Goal: Task Accomplishment & Management: Complete application form

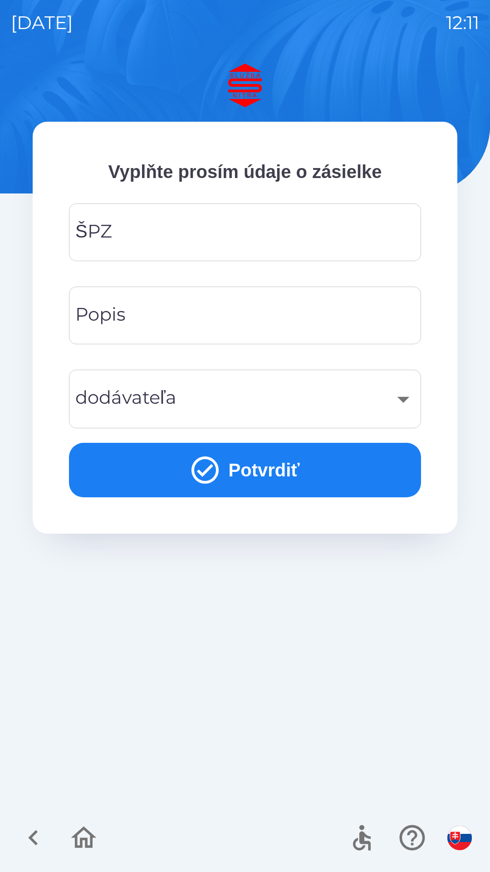
click at [220, 240] on input "ŠPZ" at bounding box center [245, 232] width 330 height 36
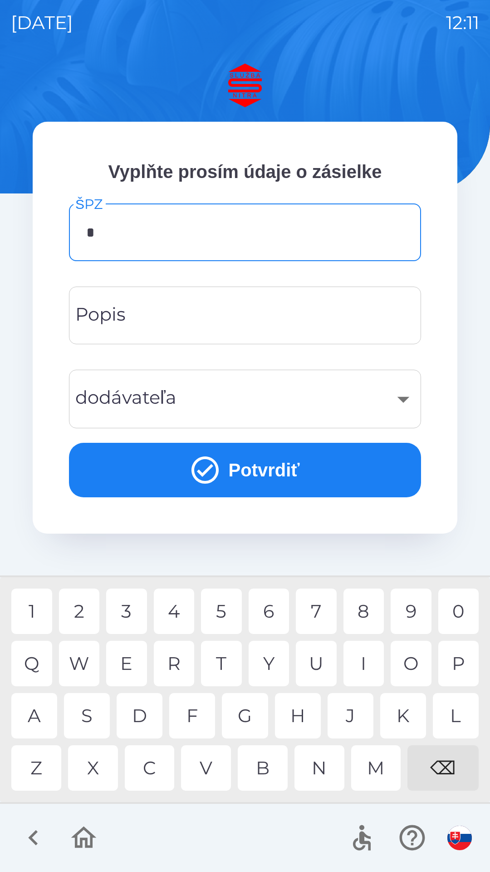
click at [327, 763] on div "N" at bounding box center [320, 767] width 50 height 45
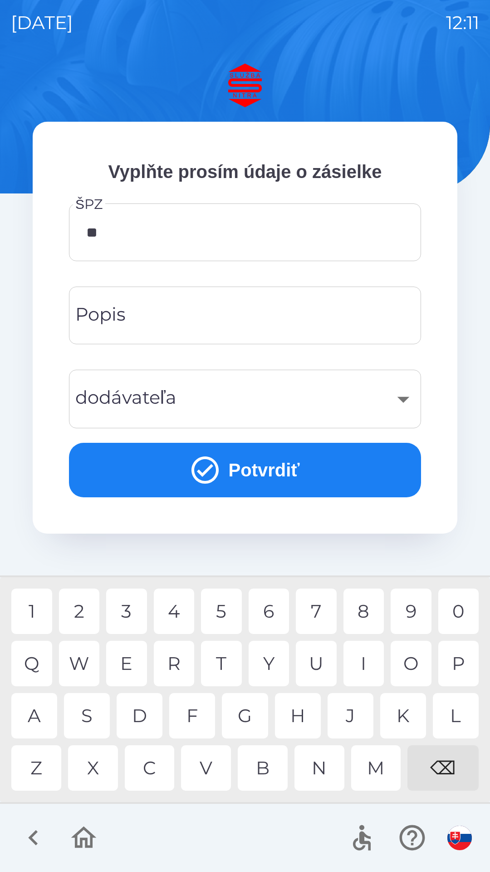
click at [180, 647] on div "R" at bounding box center [174, 663] width 41 height 45
click at [174, 614] on div "4" at bounding box center [174, 610] width 41 height 45
click at [224, 616] on div "5" at bounding box center [221, 610] width 41 height 45
type input "*******"
click at [351, 715] on div "J" at bounding box center [351, 715] width 46 height 45
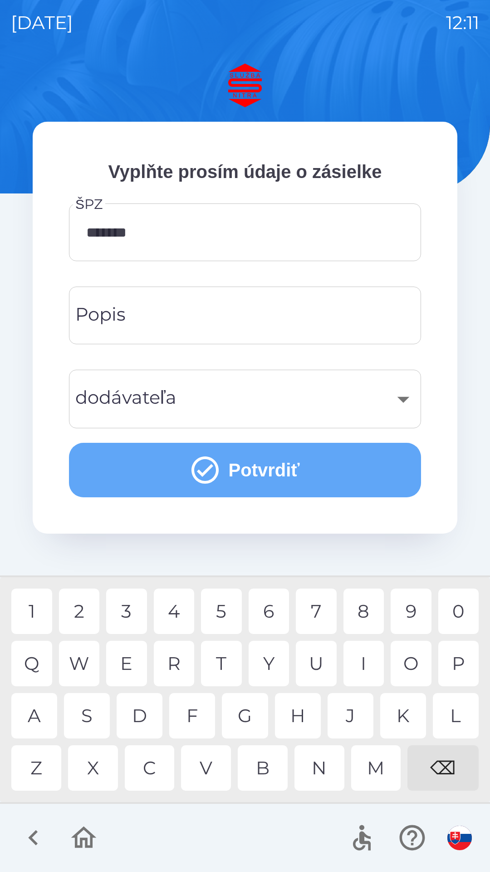
click at [254, 473] on button "Potvrdiť" at bounding box center [245, 470] width 352 height 54
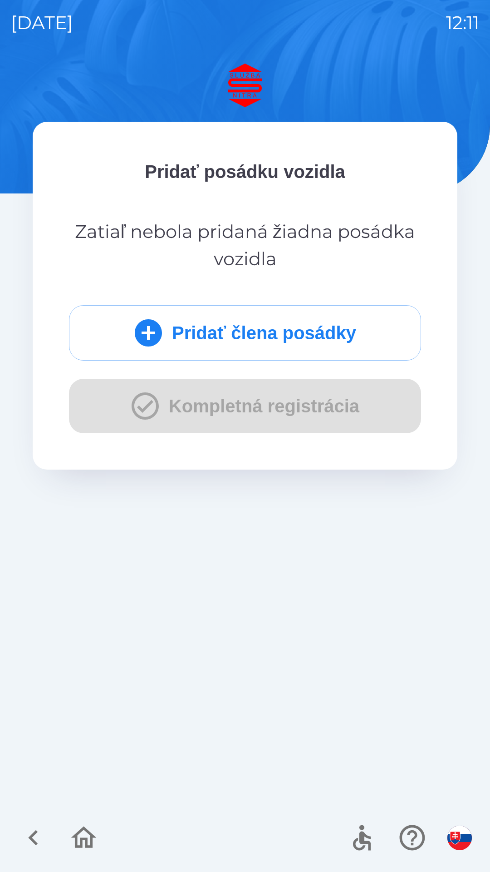
click at [242, 334] on button "Pridať člena posádky" at bounding box center [245, 332] width 352 height 55
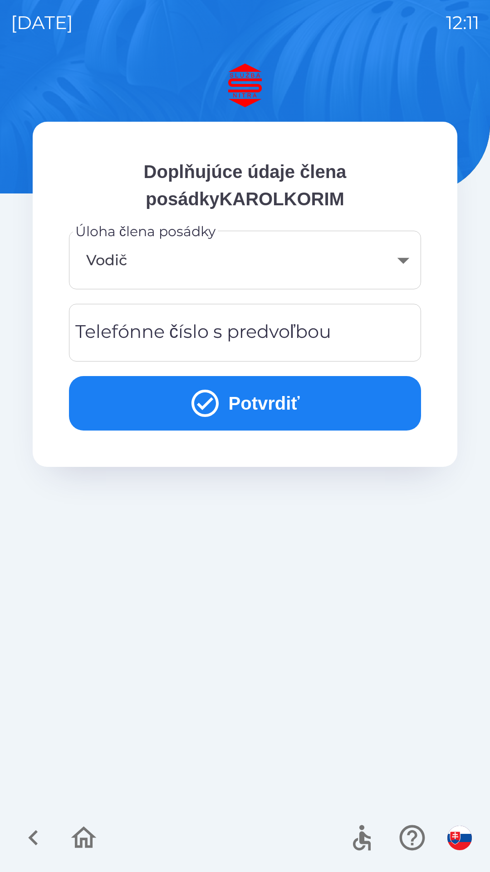
click at [237, 328] on div "Telefónne číslo s predvoľbou Telefónne číslo s predvoľbou" at bounding box center [245, 333] width 352 height 58
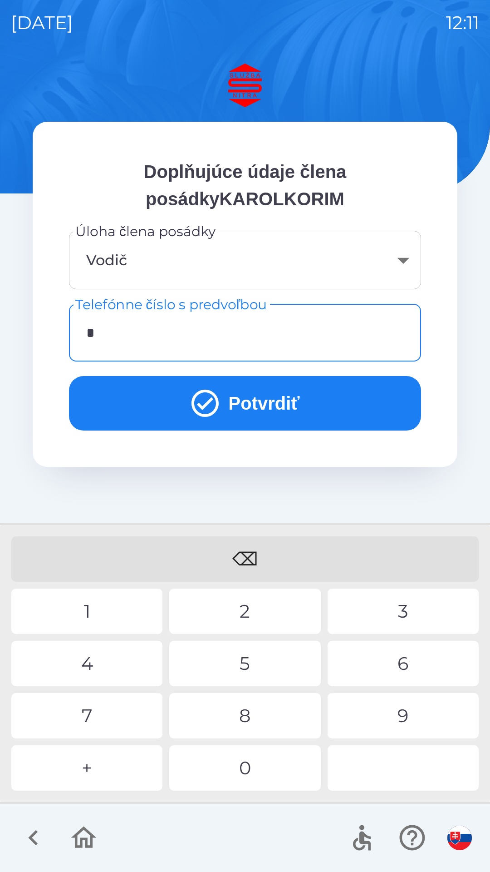
click at [92, 764] on div "+" at bounding box center [86, 767] width 151 height 45
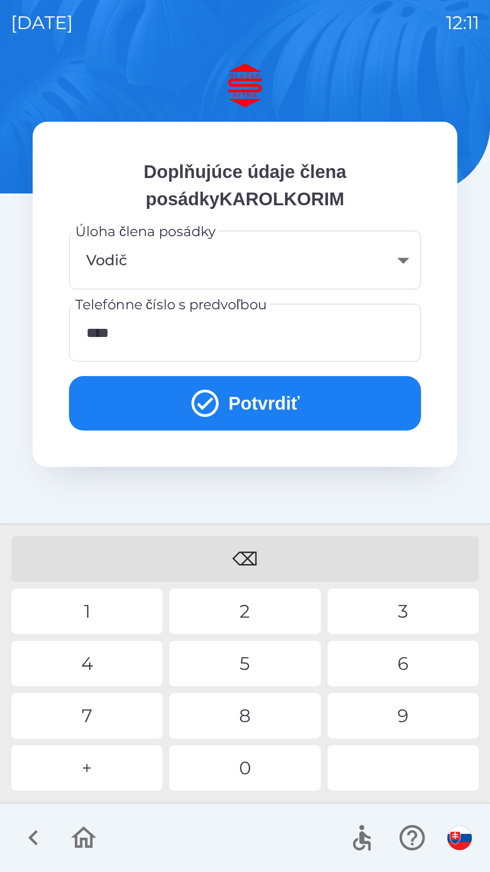
click at [88, 605] on div "1" at bounding box center [86, 610] width 151 height 45
click at [245, 769] on div "0" at bounding box center [244, 767] width 151 height 45
click at [407, 609] on div "3" at bounding box center [403, 610] width 151 height 45
type input "**********"
click at [405, 606] on div "3" at bounding box center [403, 610] width 151 height 45
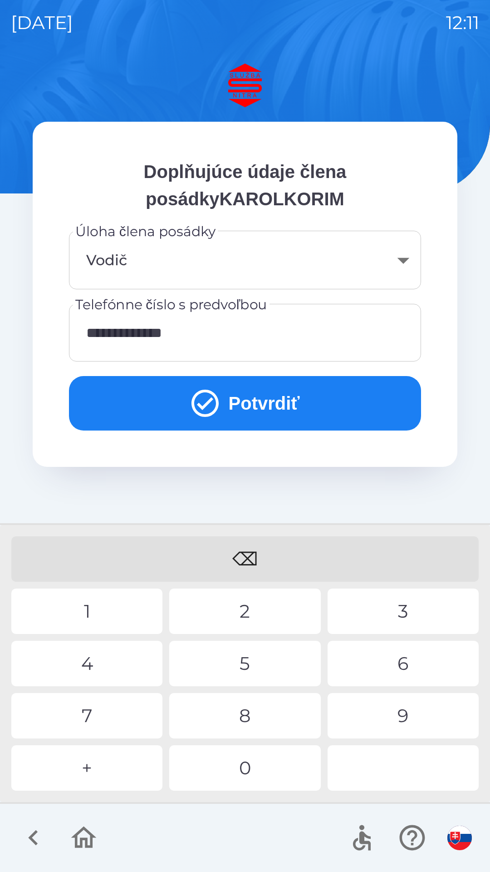
click at [251, 398] on button "Potvrdiť" at bounding box center [245, 403] width 352 height 54
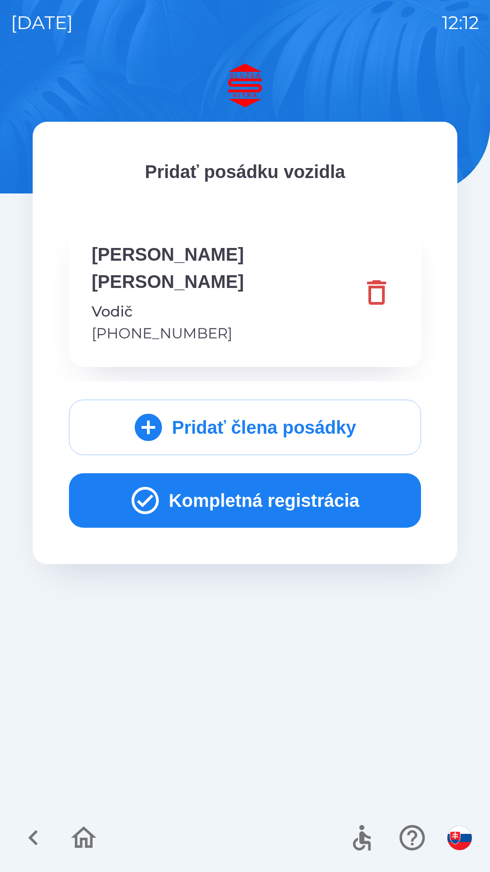
click at [251, 473] on button "Kompletná registrácia" at bounding box center [245, 500] width 352 height 54
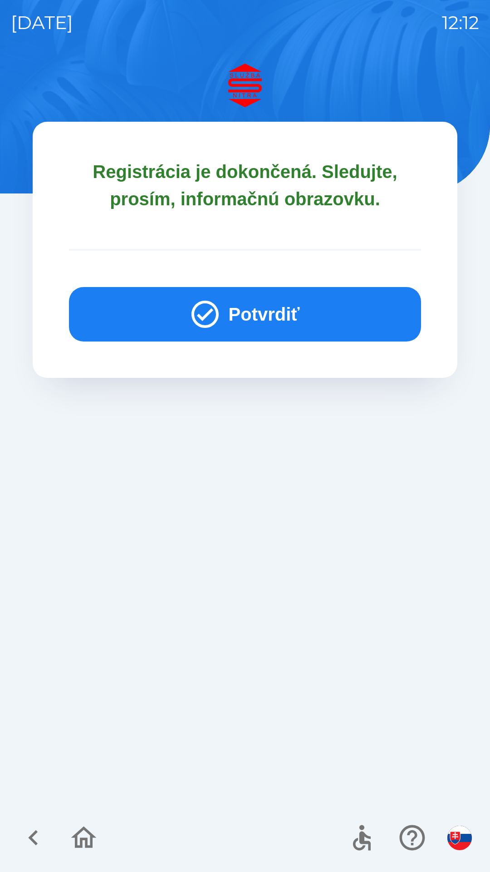
click at [251, 320] on button "Potvrdiť" at bounding box center [245, 314] width 352 height 54
